Goal: Task Accomplishment & Management: Use online tool/utility

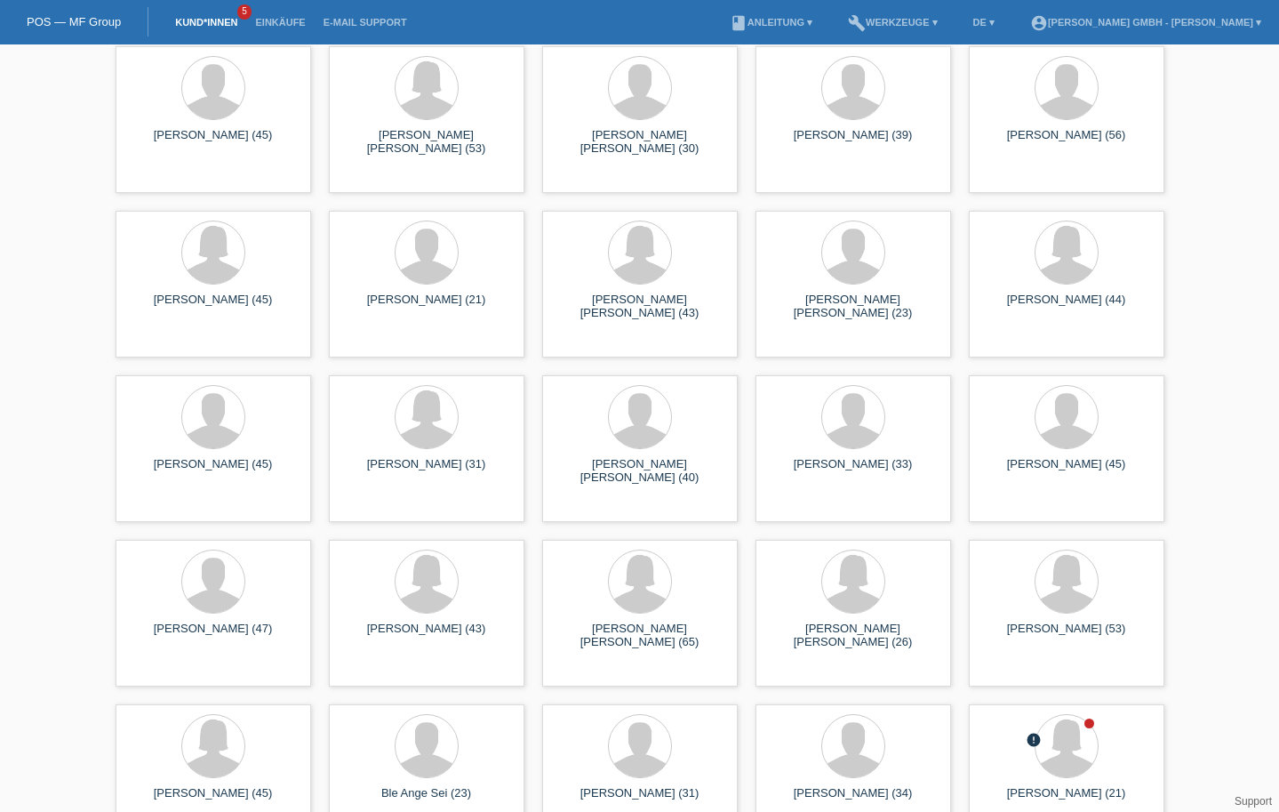
scroll to position [2311, 0]
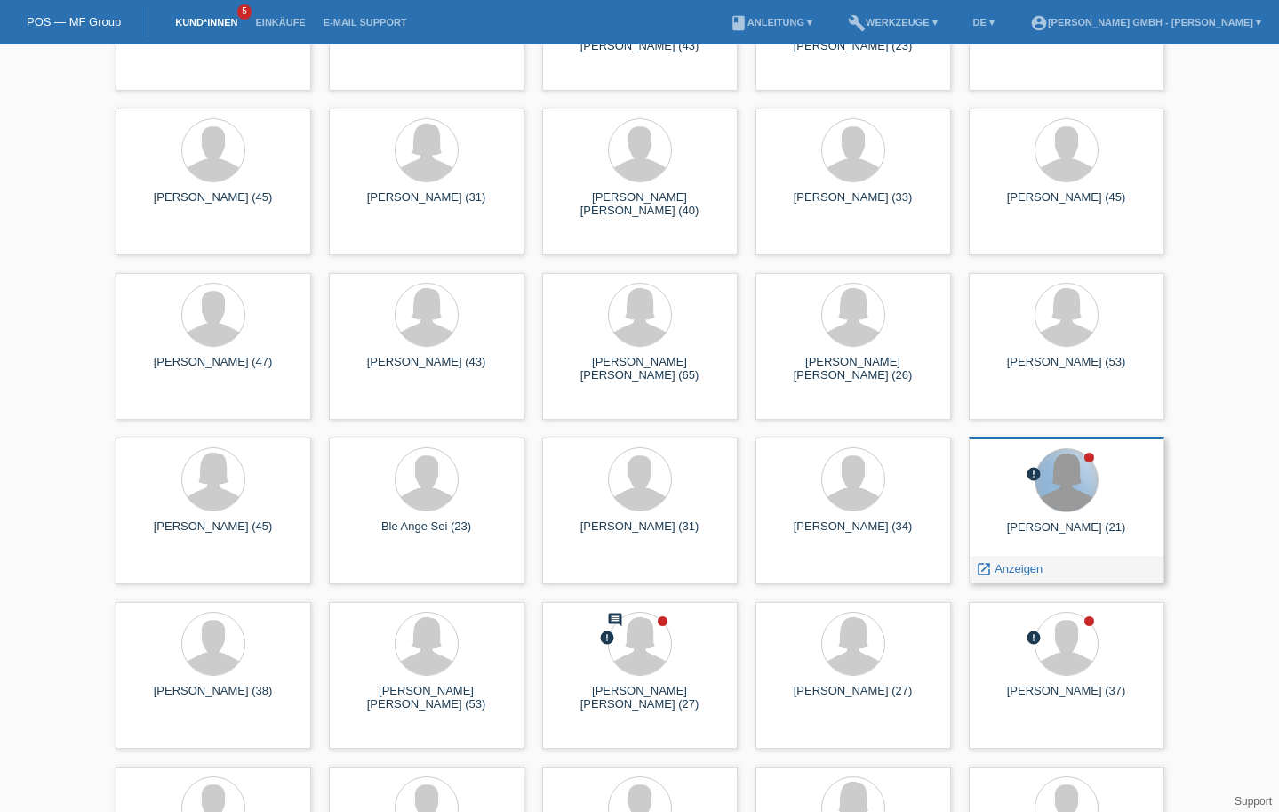
click at [1063, 481] on div at bounding box center [1067, 480] width 62 height 62
click at [1020, 567] on span "Anzeigen" at bounding box center [1019, 568] width 48 height 13
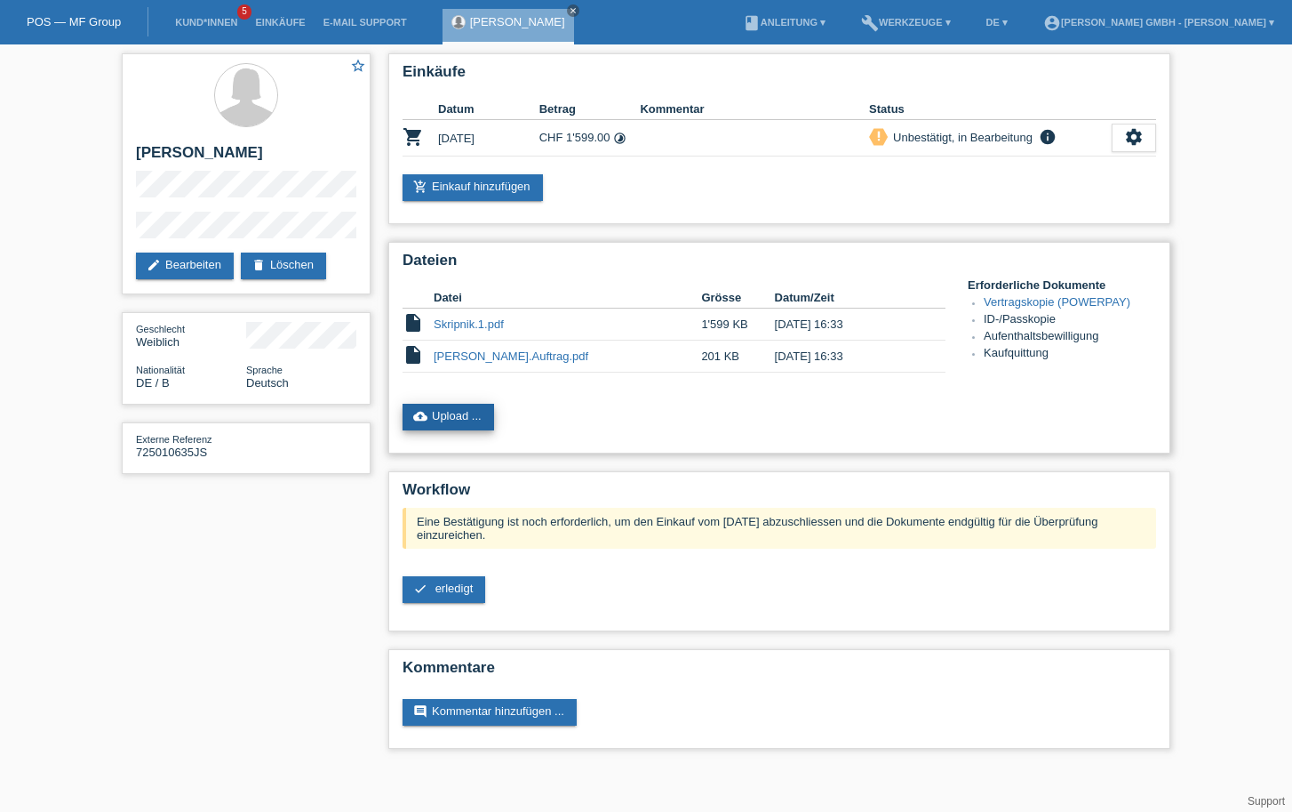
click at [453, 412] on link "cloud_upload Upload ..." at bounding box center [449, 417] width 92 height 27
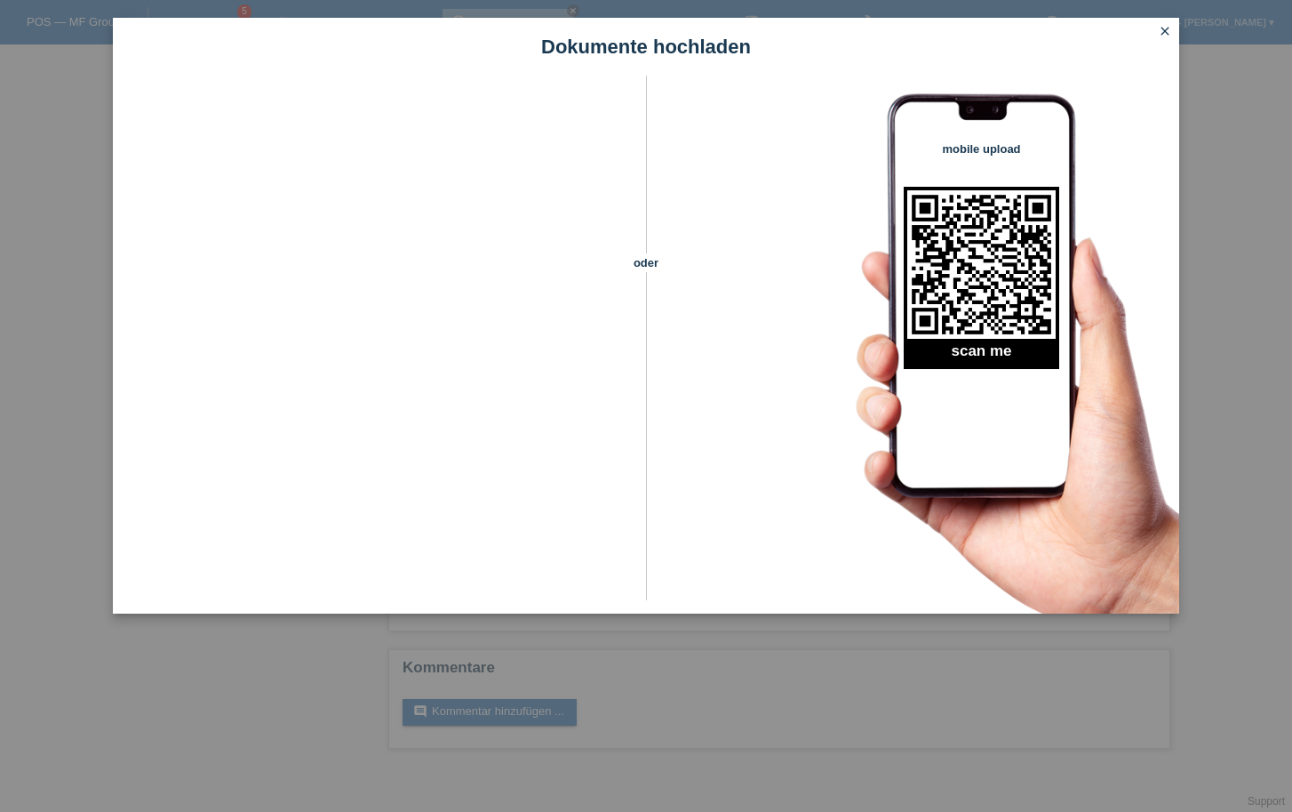
click at [1159, 31] on icon "close" at bounding box center [1165, 31] width 14 height 14
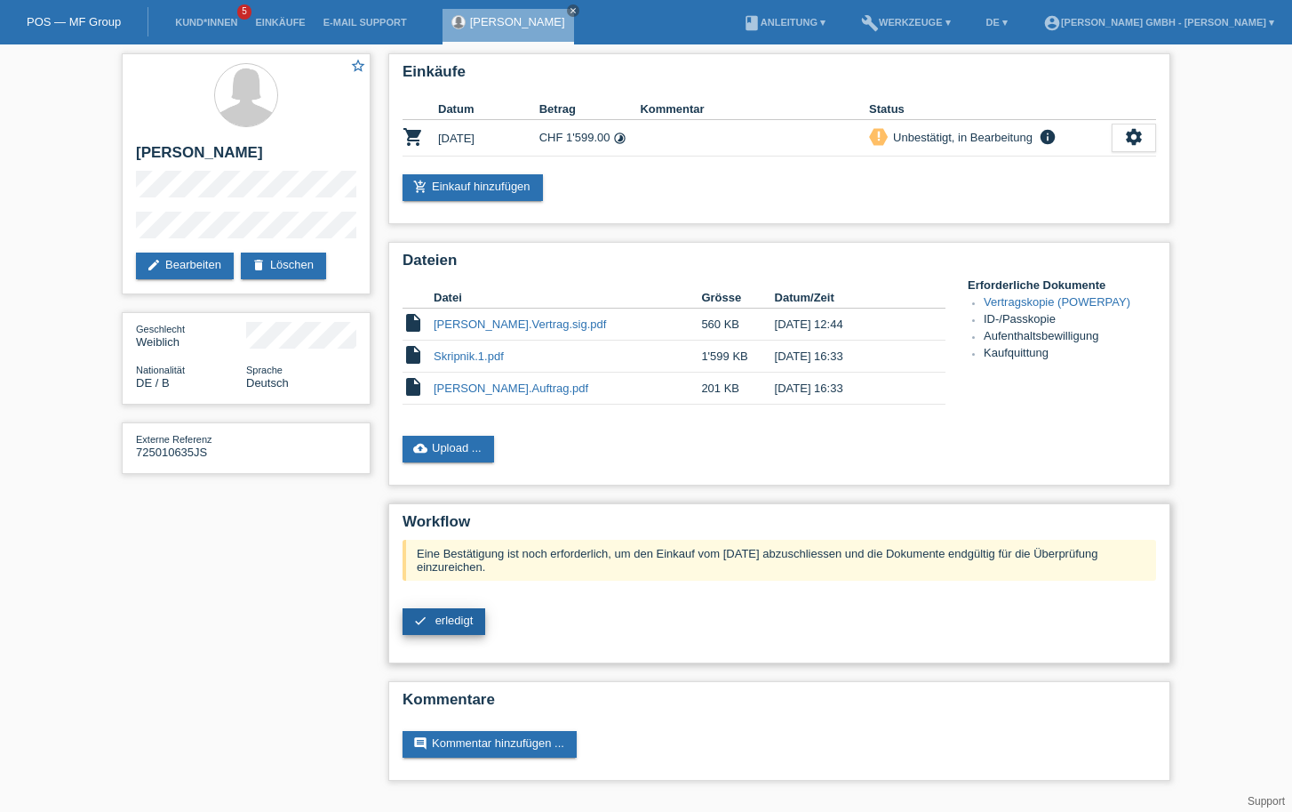
click at [460, 621] on span "erledigt" at bounding box center [455, 619] width 38 height 13
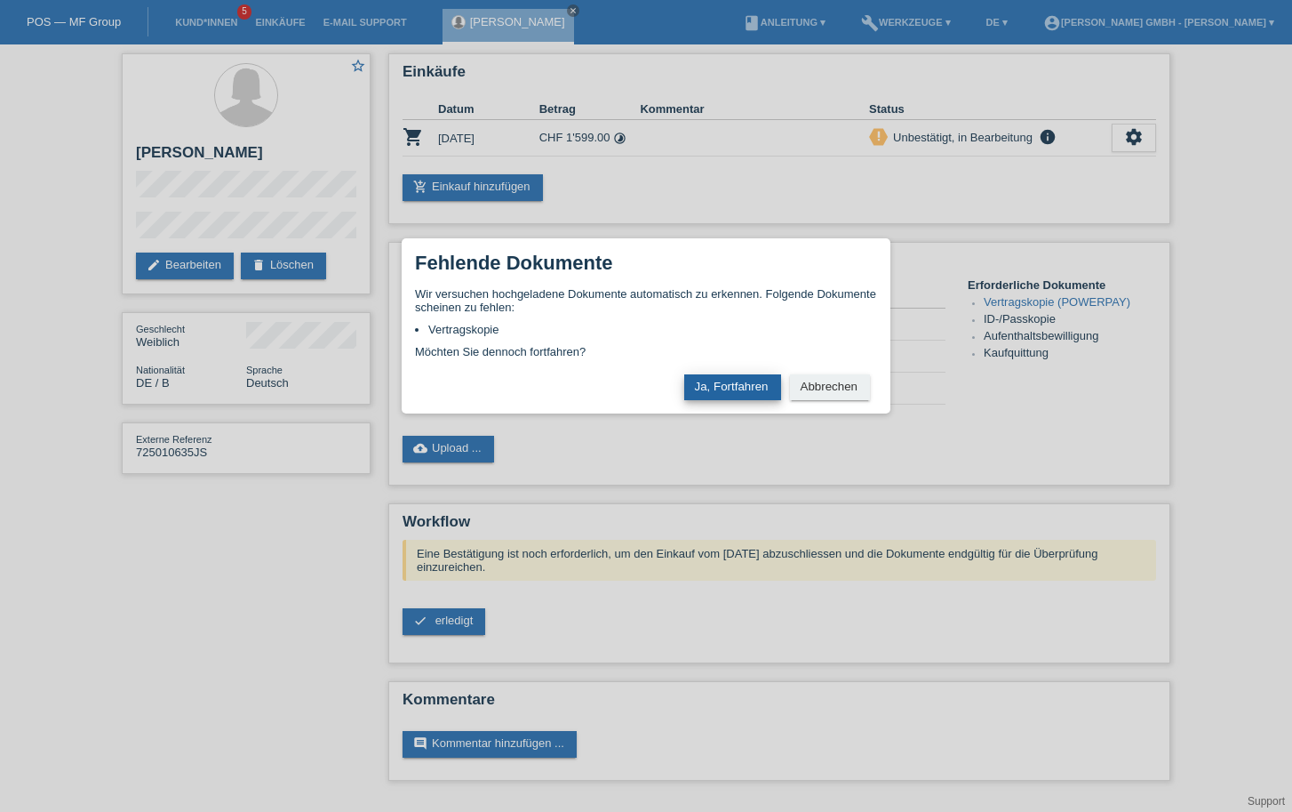
click at [745, 380] on button "Ja, Fortfahren" at bounding box center [732, 387] width 97 height 26
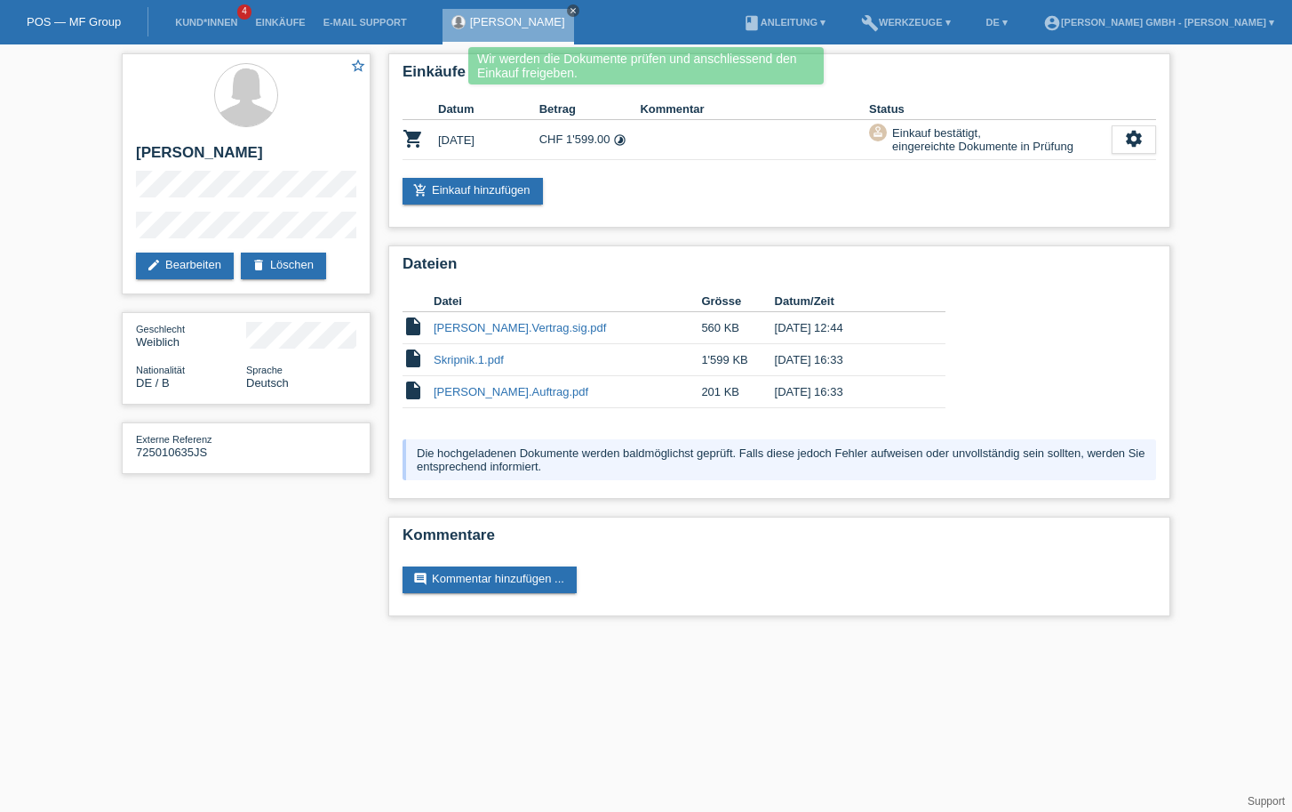
click at [569, 7] on icon "close" at bounding box center [573, 10] width 9 height 9
click at [212, 19] on link "Kund*innen" at bounding box center [206, 22] width 80 height 11
